Goal: Transaction & Acquisition: Purchase product/service

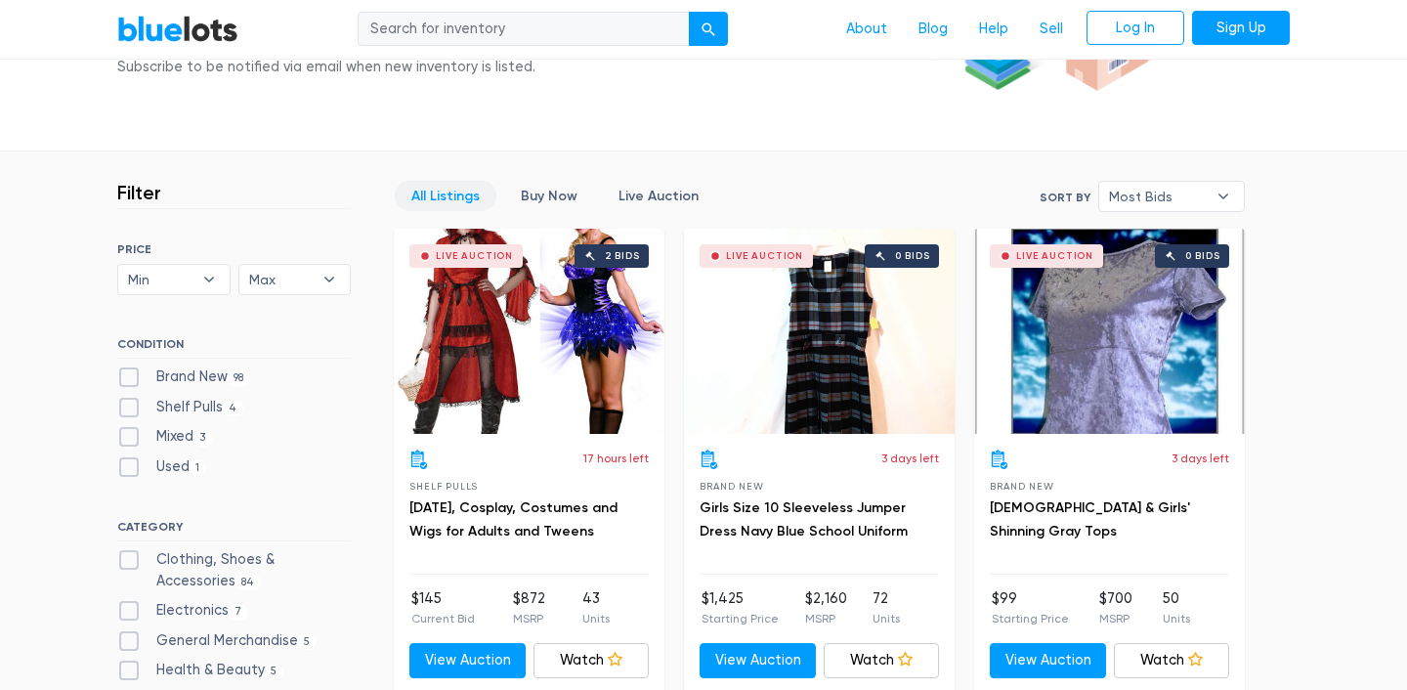
scroll to position [431, 0]
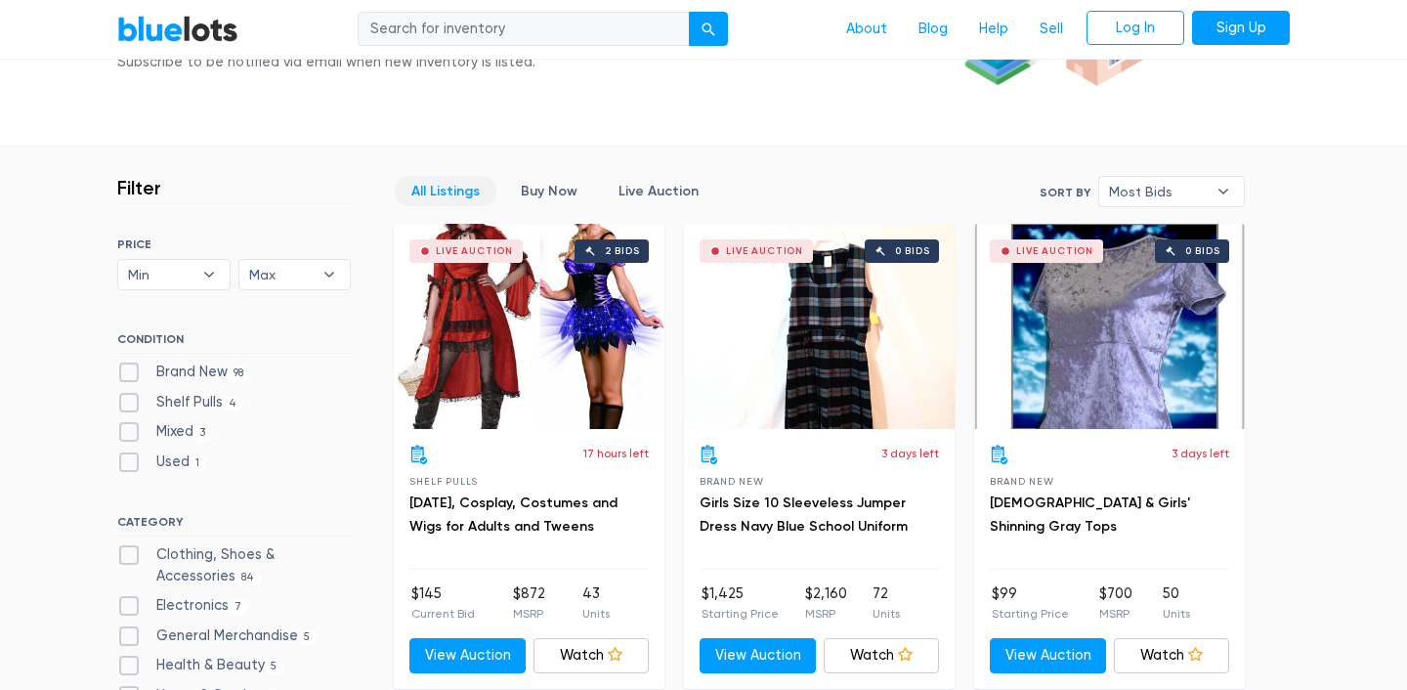
click at [130, 370] on label "Brand New 98" at bounding box center [183, 373] width 133 height 22
click at [130, 370] on New"] "Brand New 98" at bounding box center [123, 368] width 13 height 13
checkbox New"] "true"
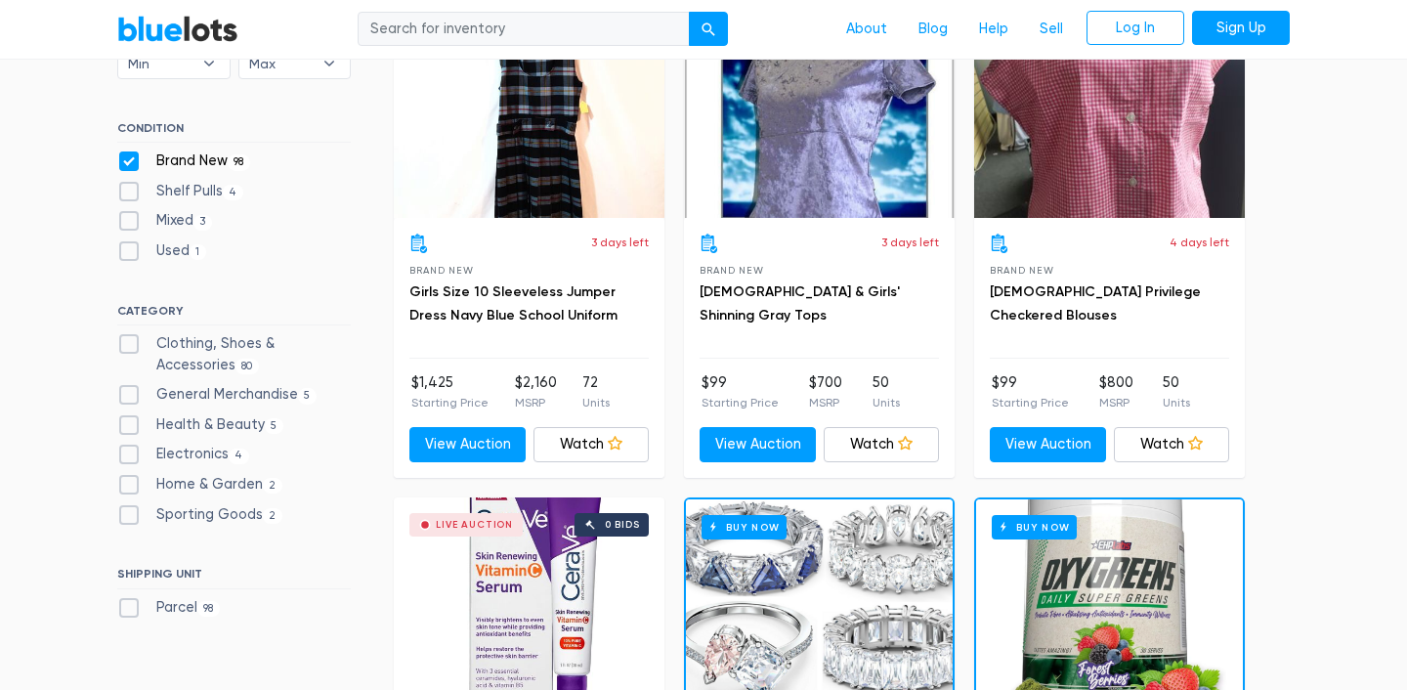
scroll to position [659, 0]
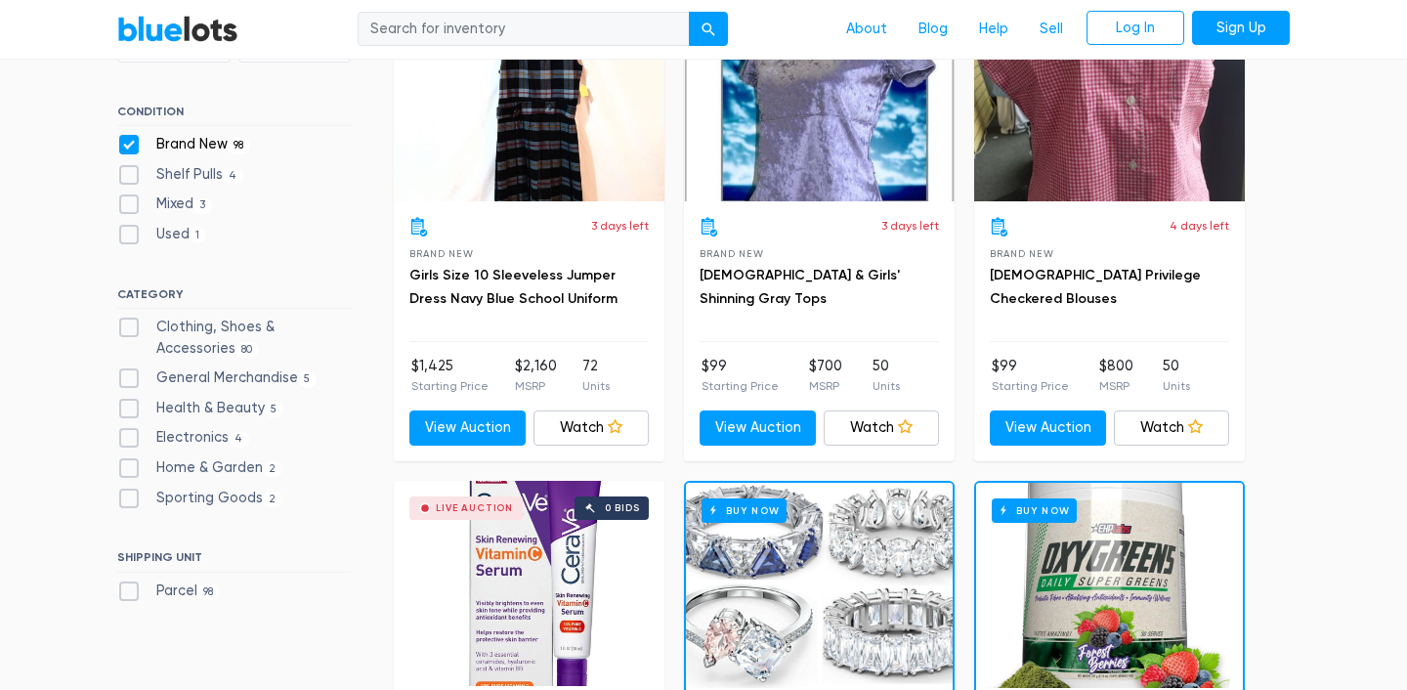
click at [128, 440] on label "Electronics 4" at bounding box center [183, 438] width 132 height 22
click at [128, 440] on input "Electronics 4" at bounding box center [123, 433] width 13 height 13
checkbox input "true"
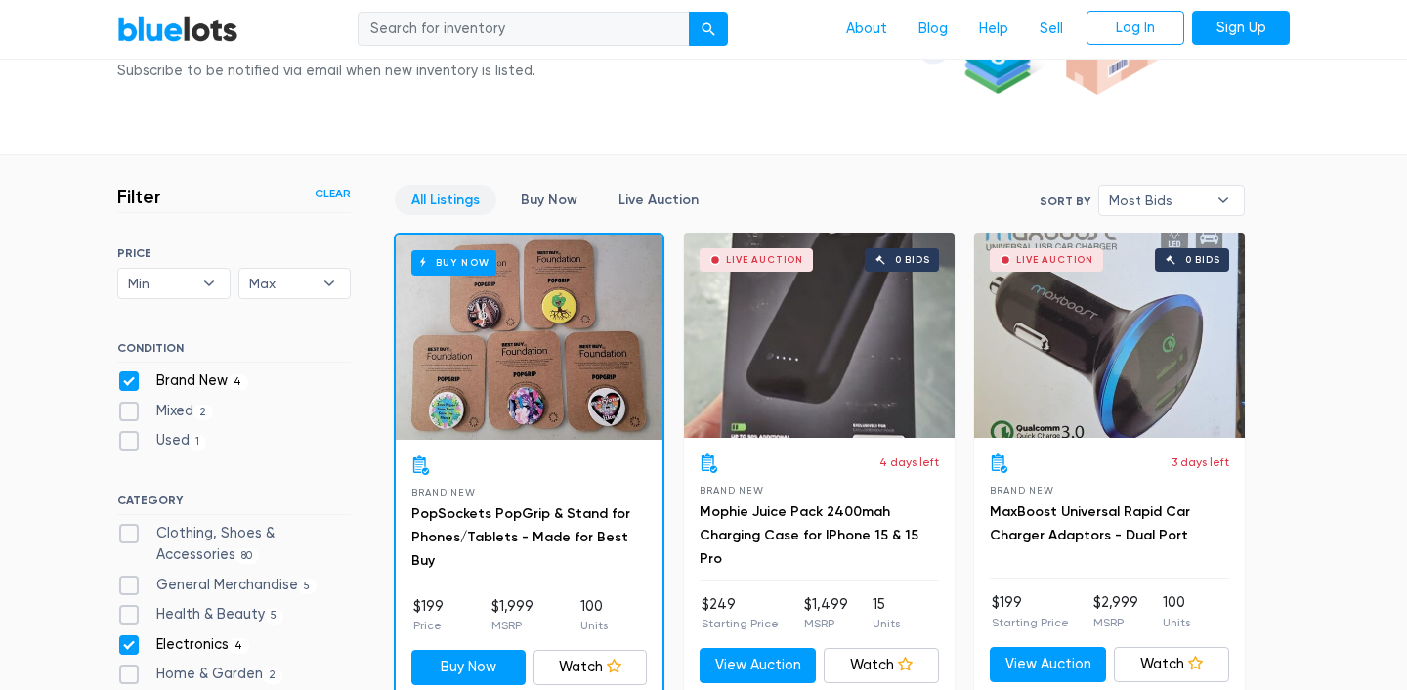
scroll to position [412, 0]
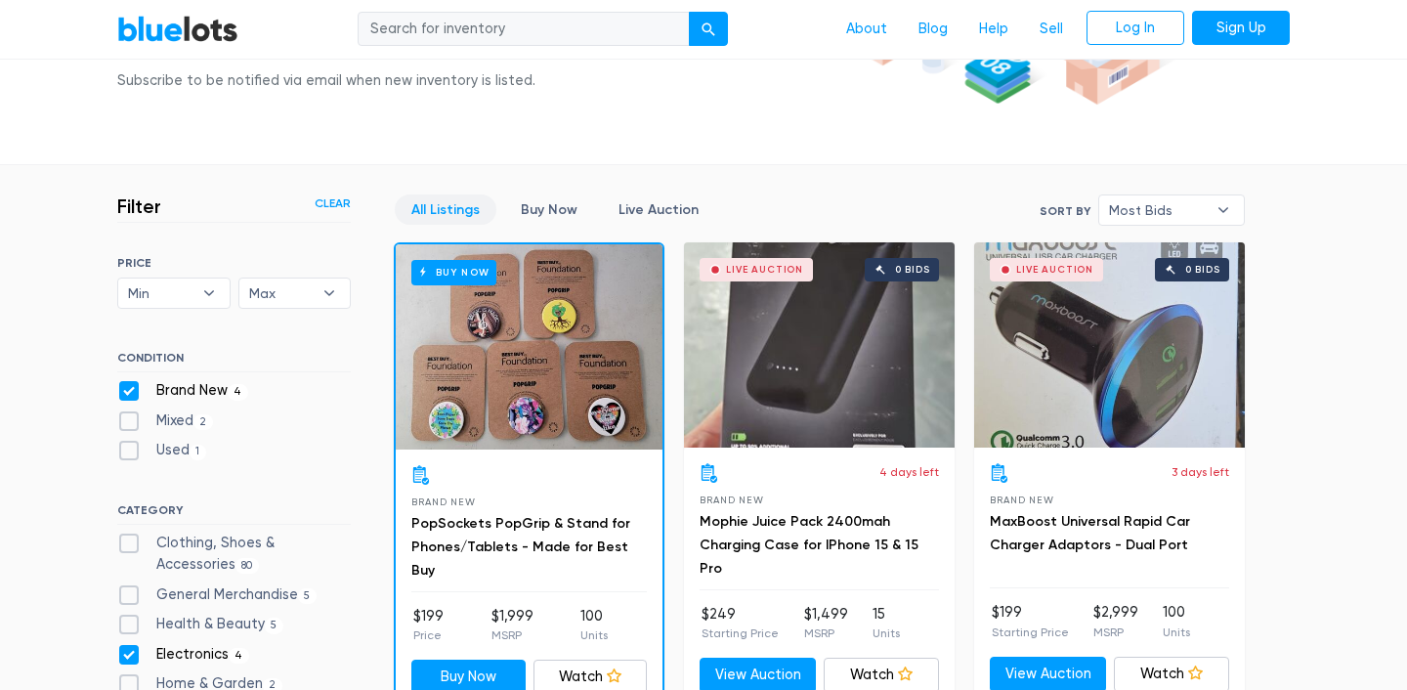
click at [448, 209] on link "All Listings" at bounding box center [446, 209] width 102 height 30
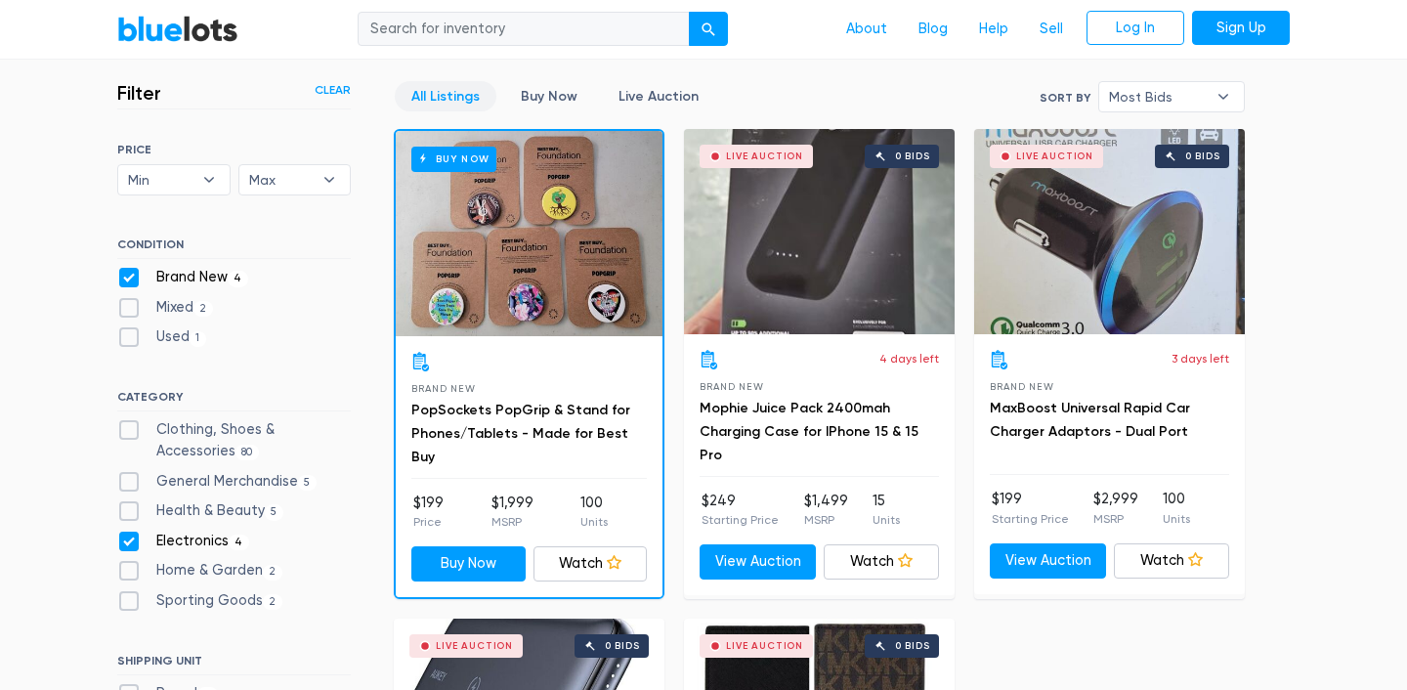
click at [130, 541] on label "Electronics 4" at bounding box center [183, 542] width 132 height 22
click at [130, 541] on input "Electronics 4" at bounding box center [123, 537] width 13 height 13
checkbox input "false"
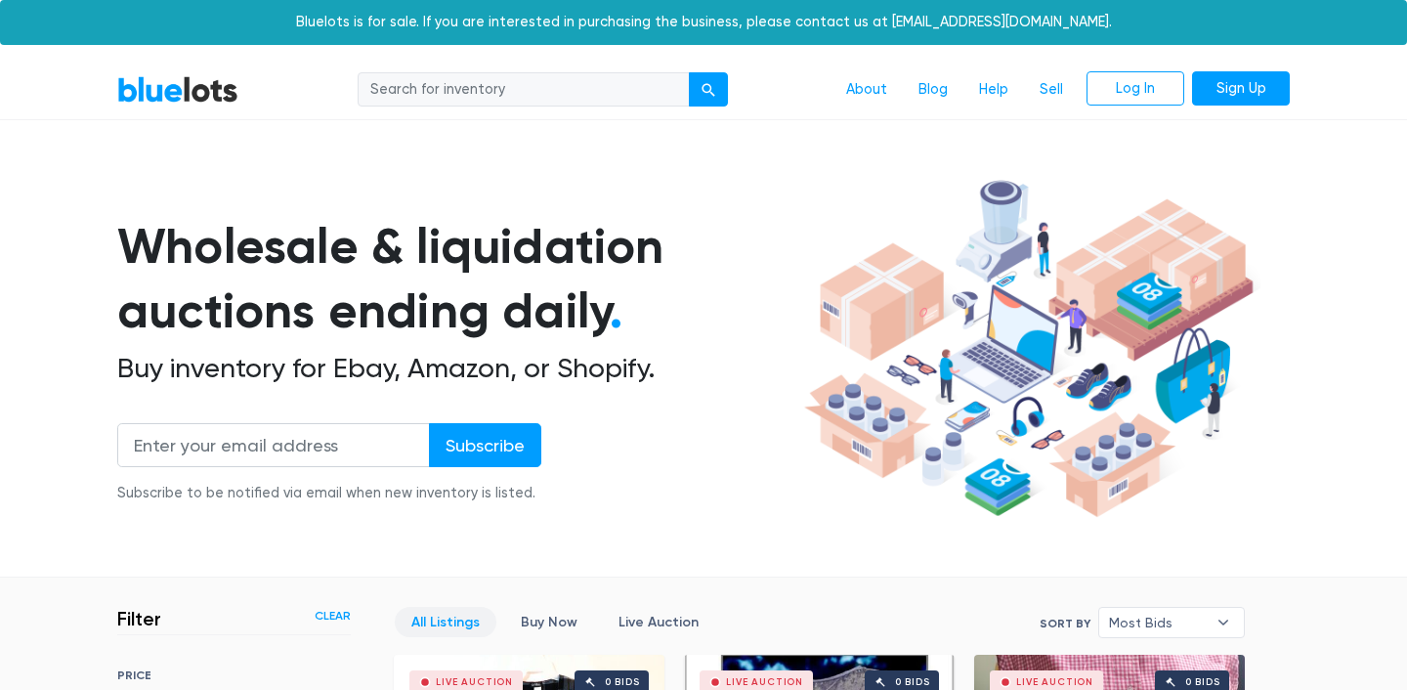
scroll to position [526, 0]
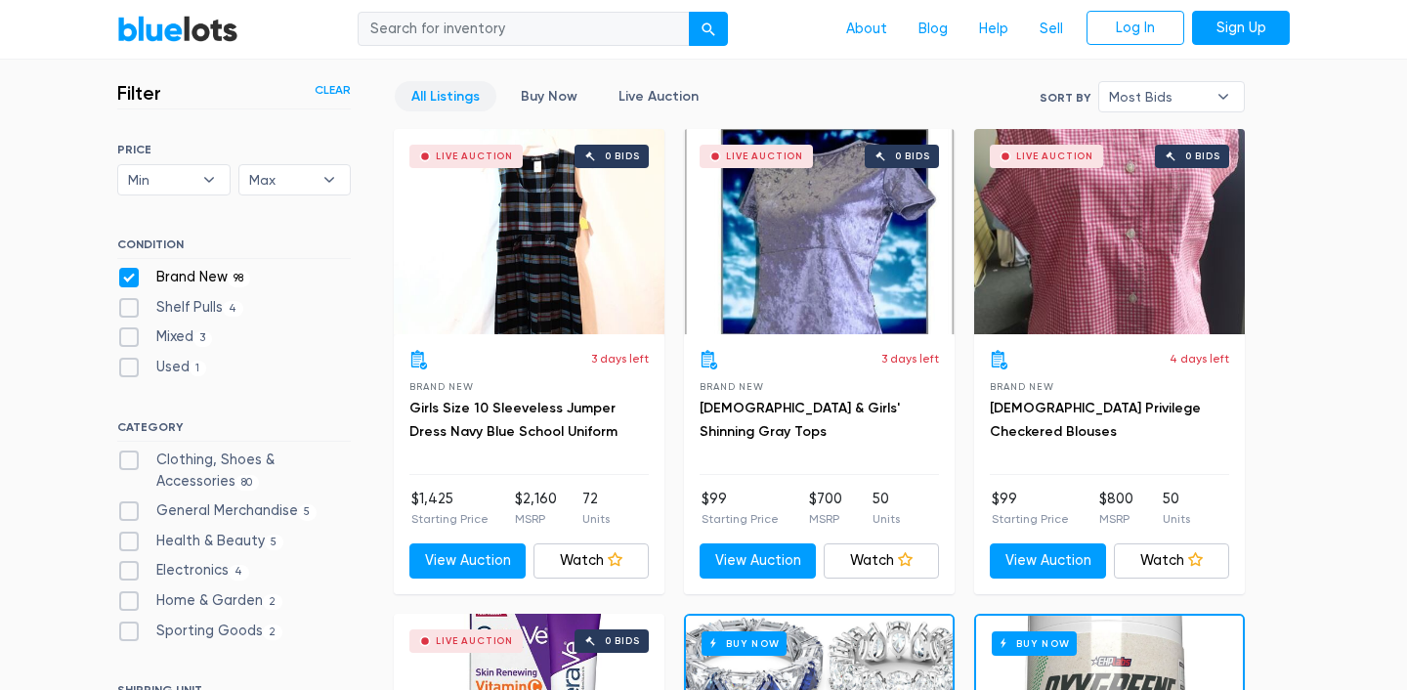
click at [131, 463] on label "Clothing, Shoes & Accessories 80" at bounding box center [234, 471] width 234 height 42
click at [130, 462] on Accessories"] "Clothing, Shoes & Accessories 80" at bounding box center [123, 456] width 13 height 13
checkbox Accessories"] "true"
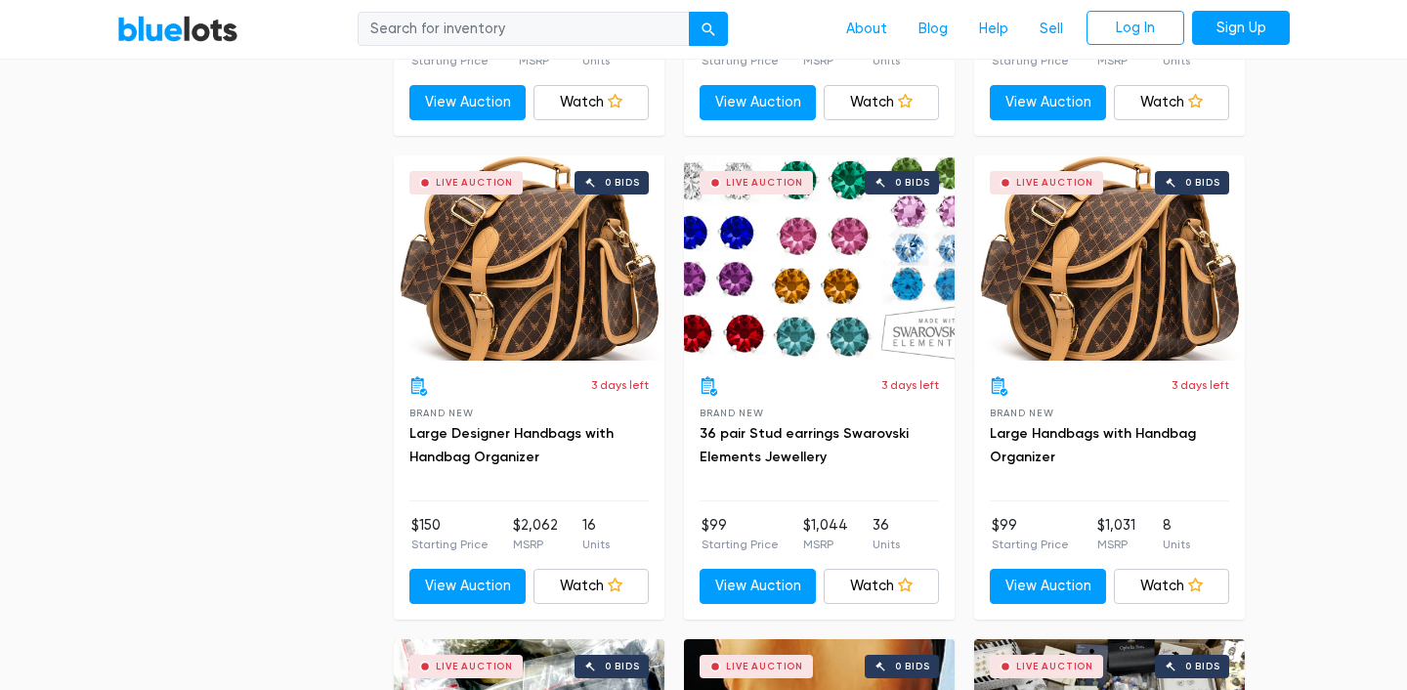
scroll to position [6324, 0]
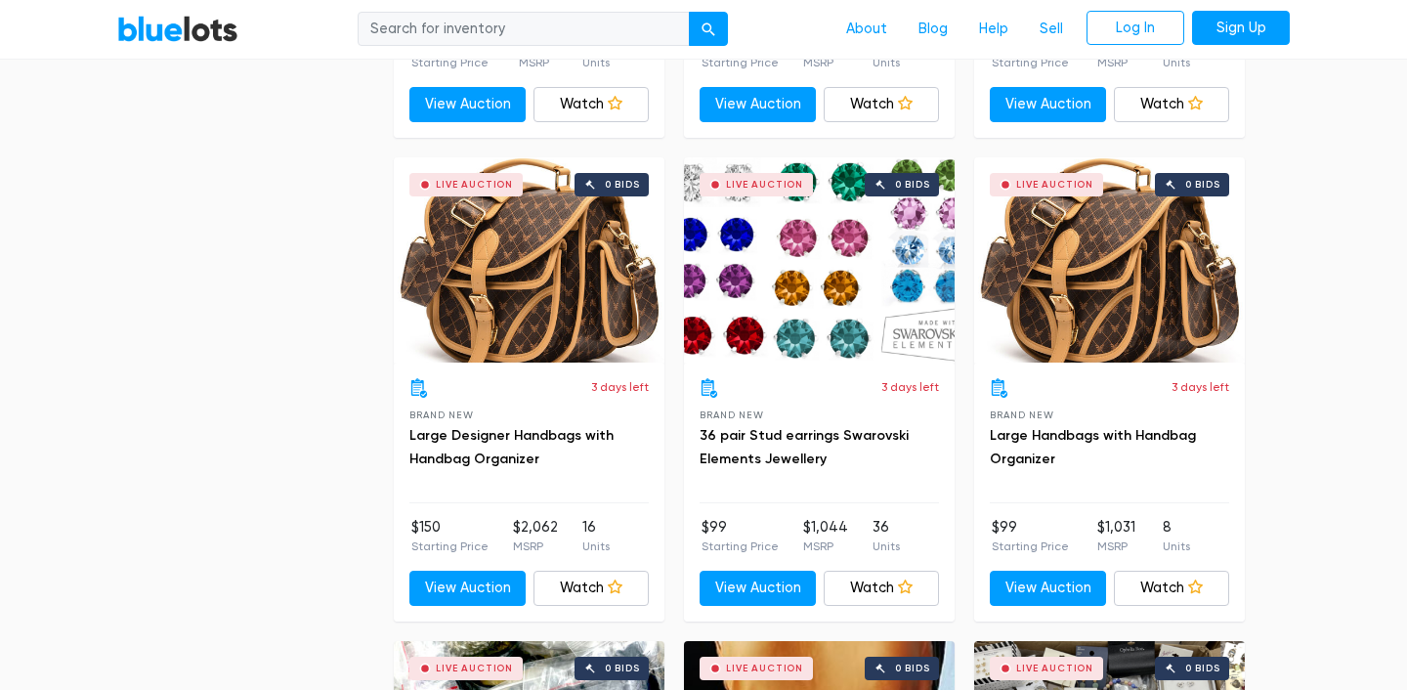
click at [547, 280] on div "Live Auction 0 bids" at bounding box center [529, 259] width 271 height 205
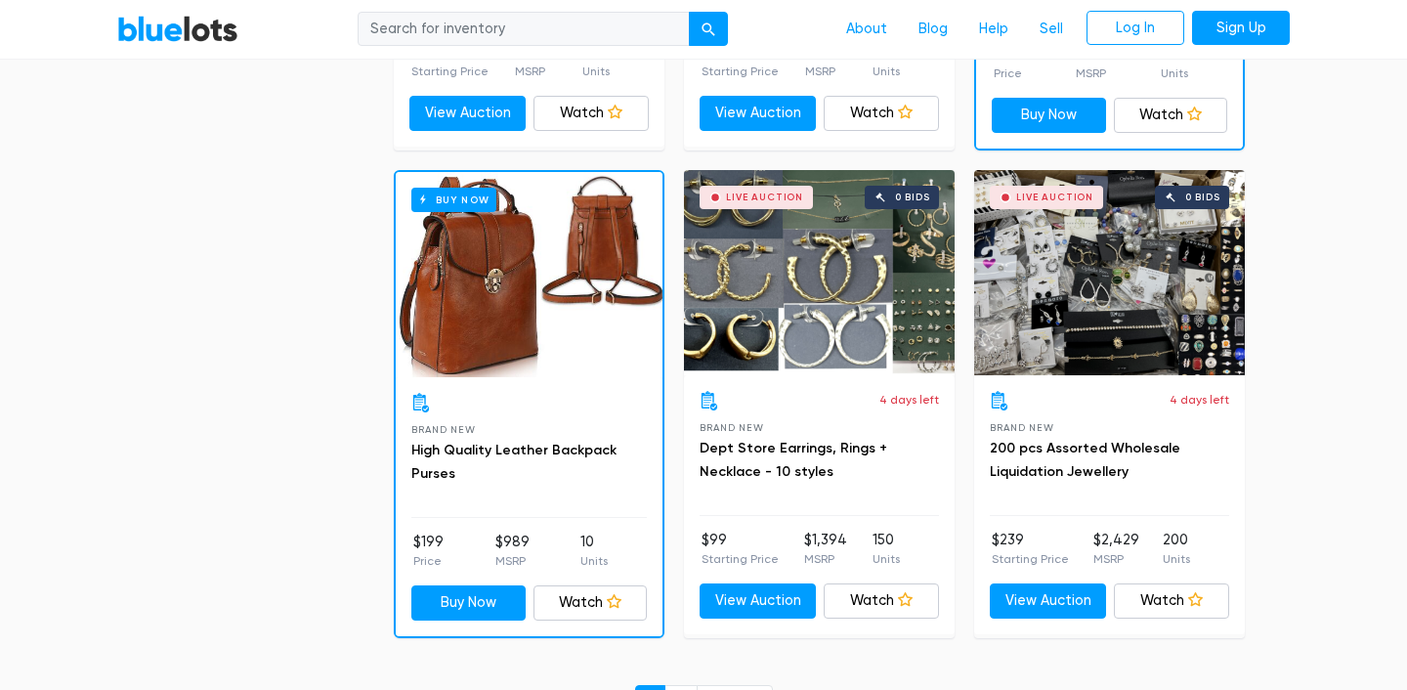
scroll to position [8252, 0]
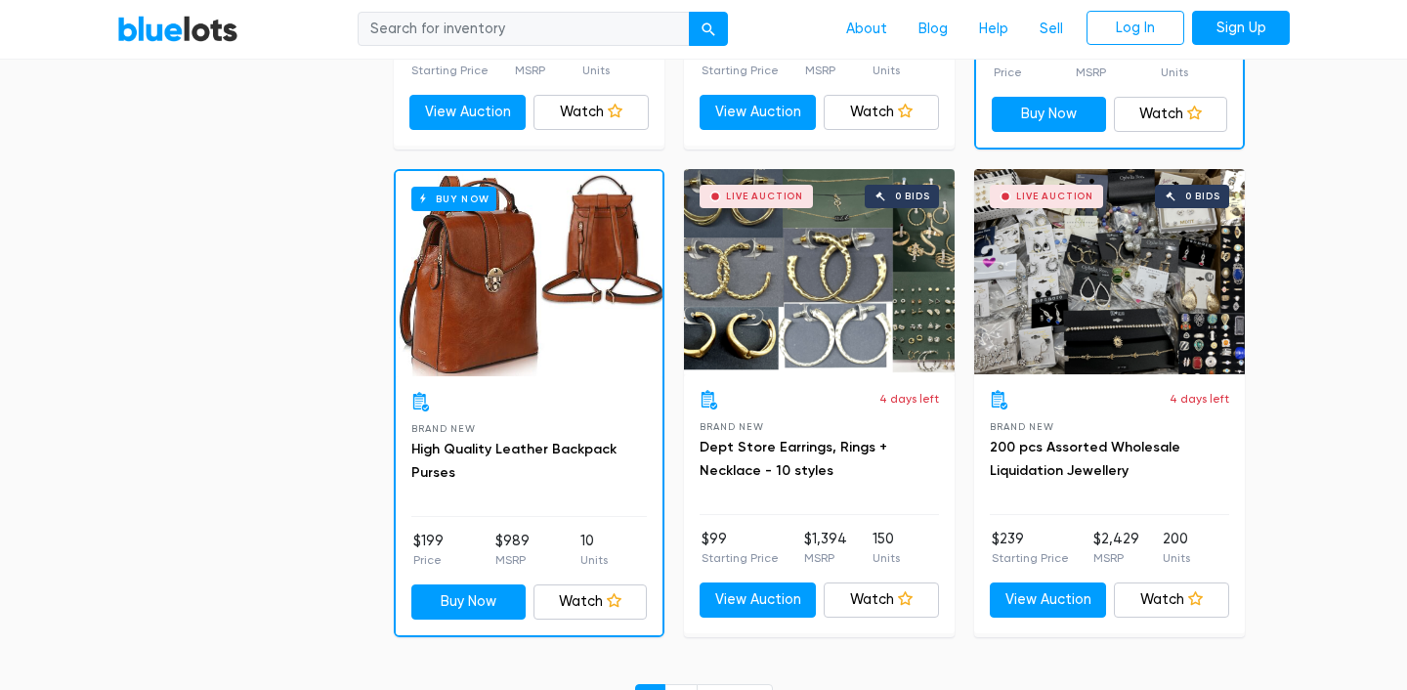
click at [496, 322] on div "Buy Now" at bounding box center [529, 273] width 267 height 205
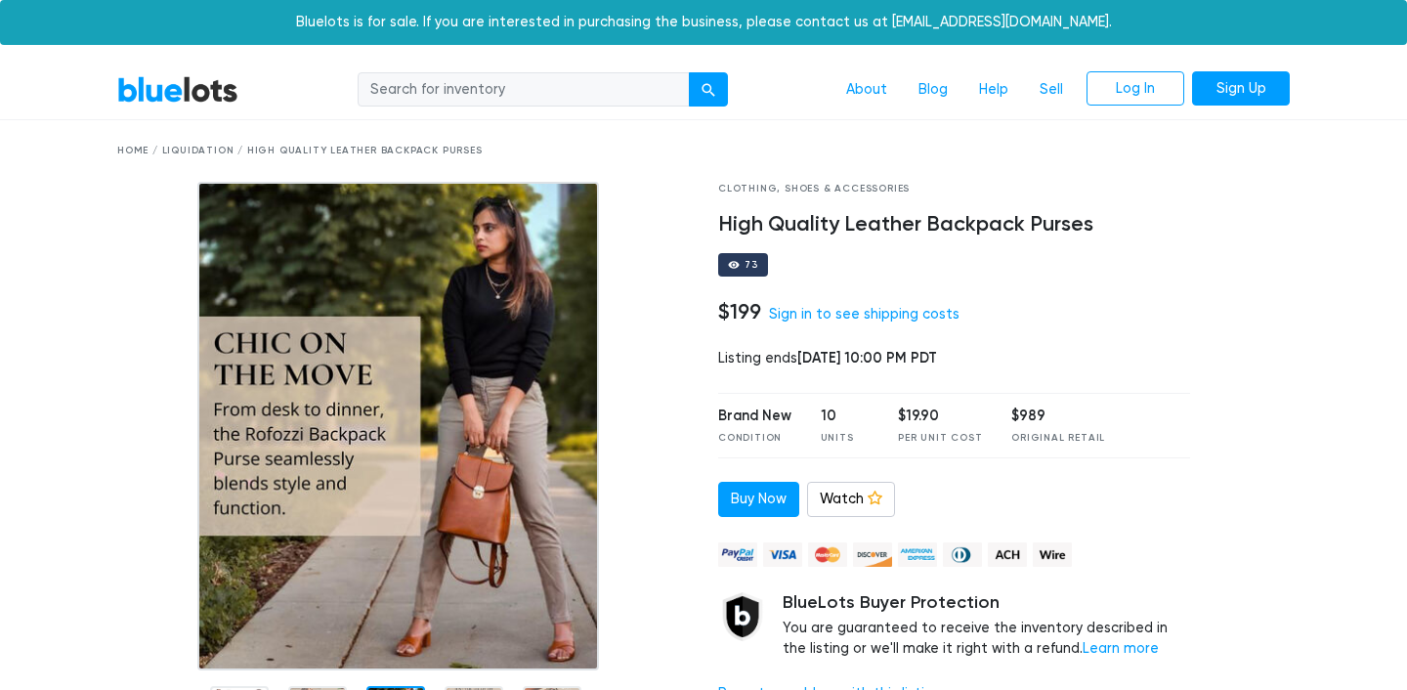
click at [1232, 276] on div at bounding box center [1255, 469] width 101 height 574
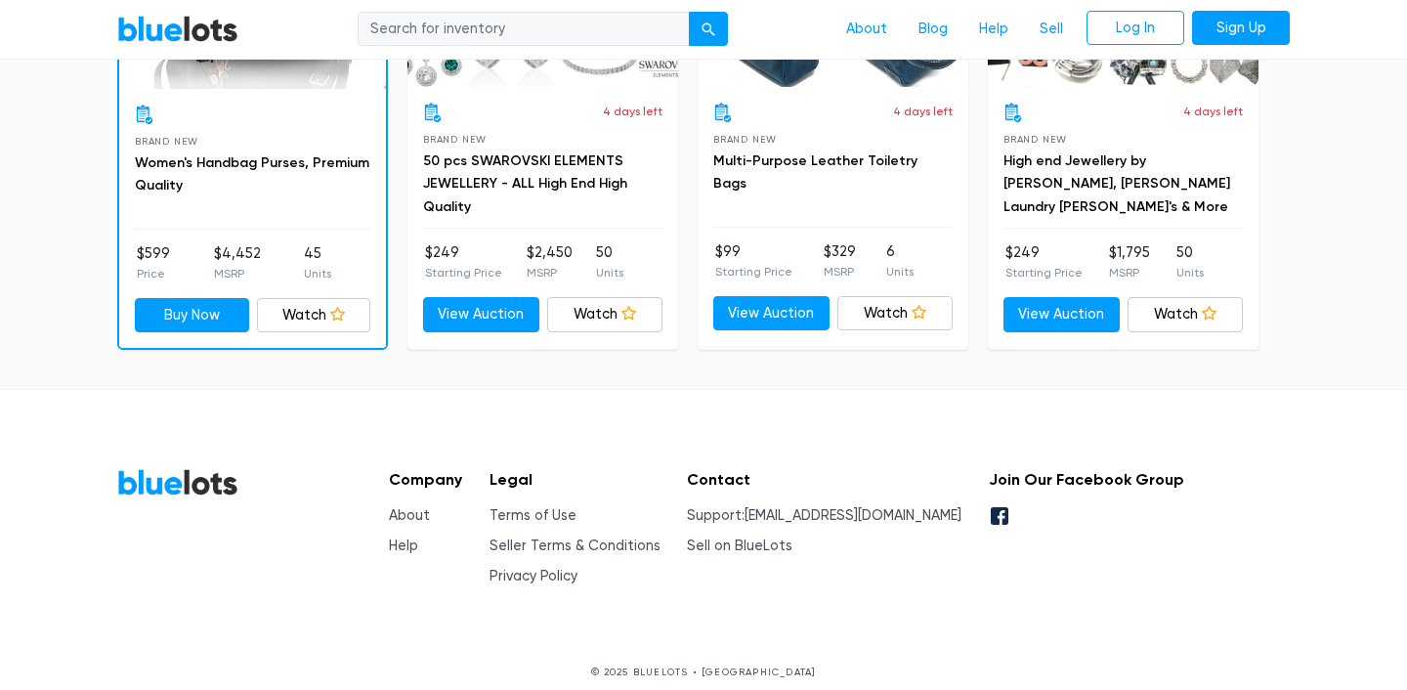
scroll to position [1591, 0]
